Goal: Information Seeking & Learning: Learn about a topic

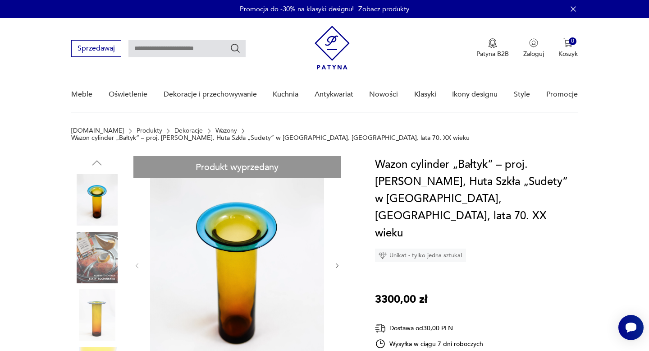
click at [216, 130] on link "Wazony" at bounding box center [227, 130] width 22 height 7
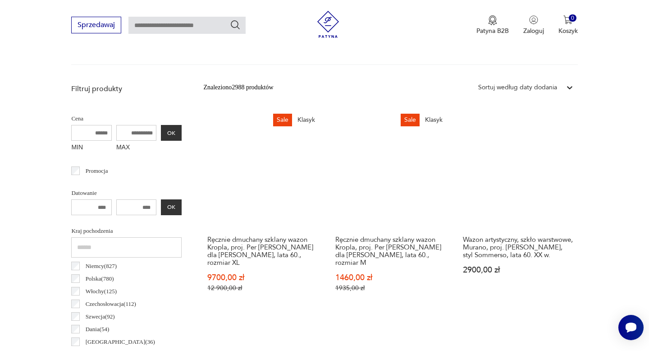
scroll to position [237, 0]
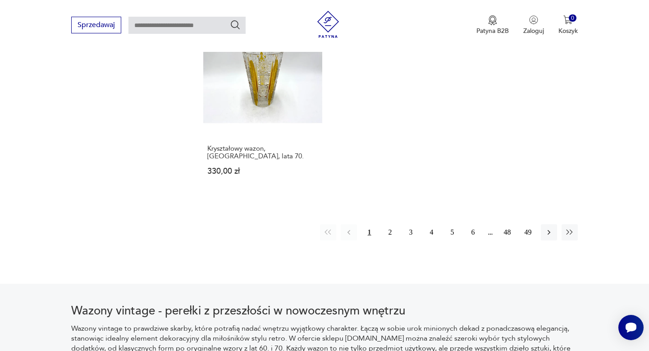
scroll to position [1347, 0]
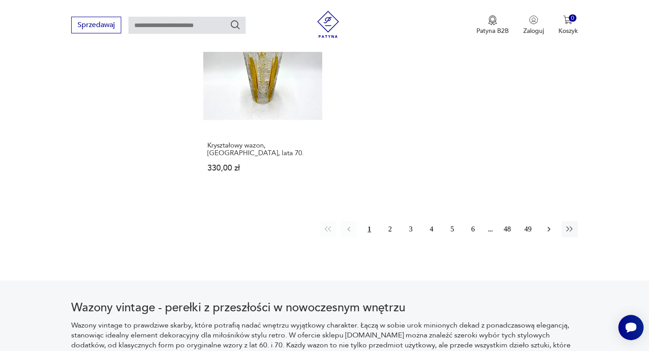
click at [549, 225] on icon "button" at bounding box center [549, 229] width 9 height 9
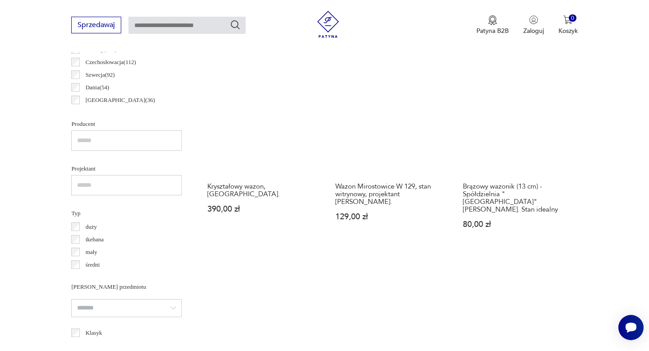
scroll to position [540, 0]
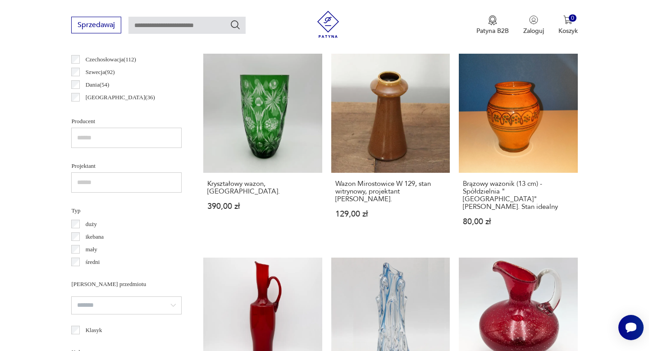
click at [92, 182] on input "text" at bounding box center [126, 182] width 111 height 20
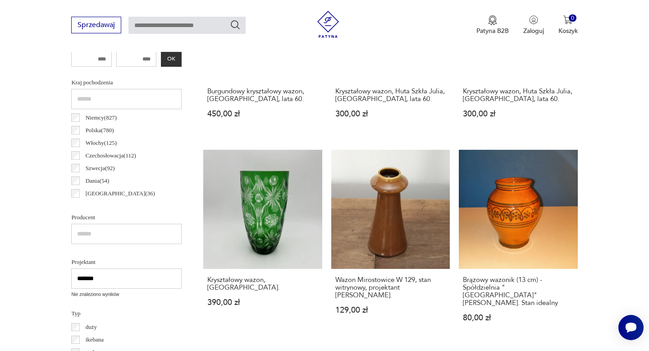
scroll to position [425, 0]
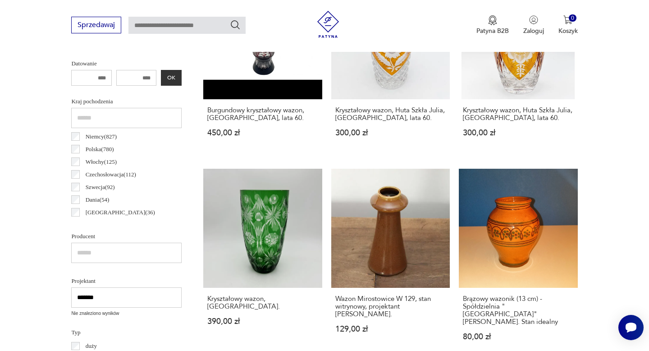
drag, startPoint x: 110, startPoint y: 294, endPoint x: 46, endPoint y: 288, distance: 64.4
type input "**********"
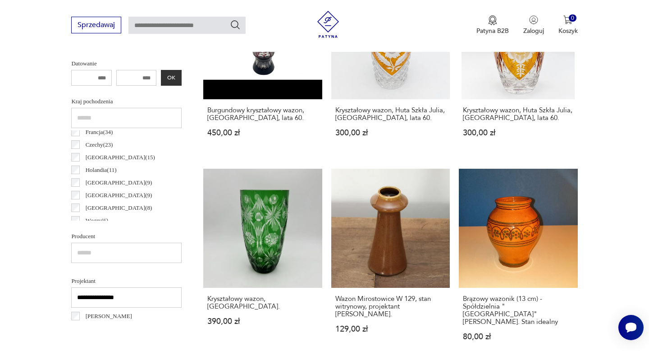
scroll to position [106, 0]
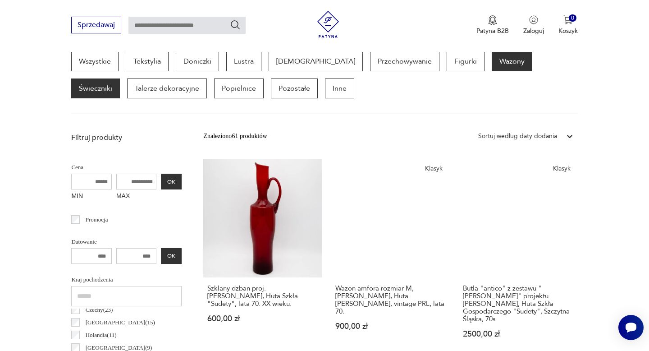
scroll to position [293, 0]
